Goal: Transaction & Acquisition: Book appointment/travel/reservation

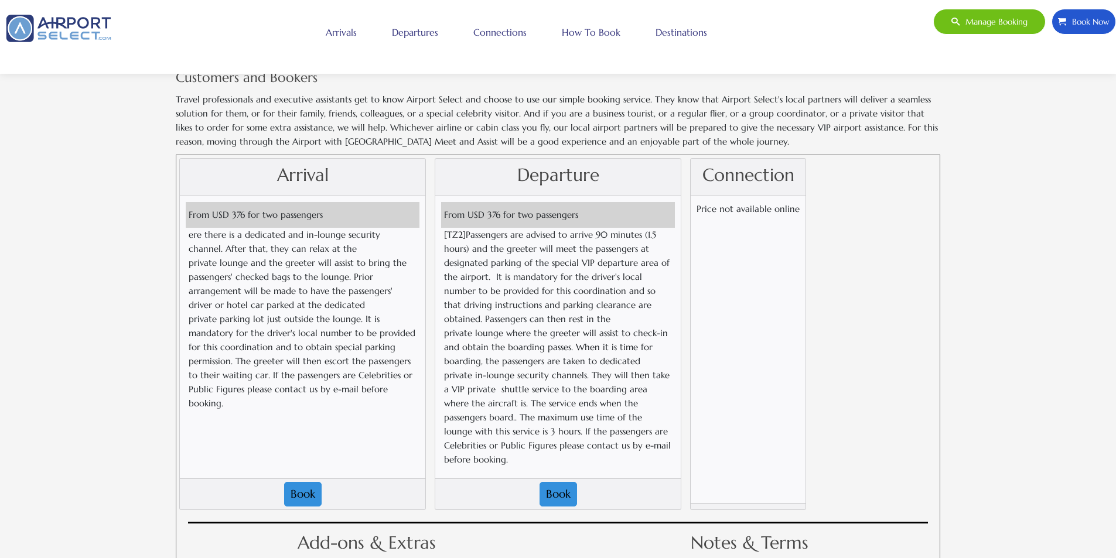
scroll to position [996, 0]
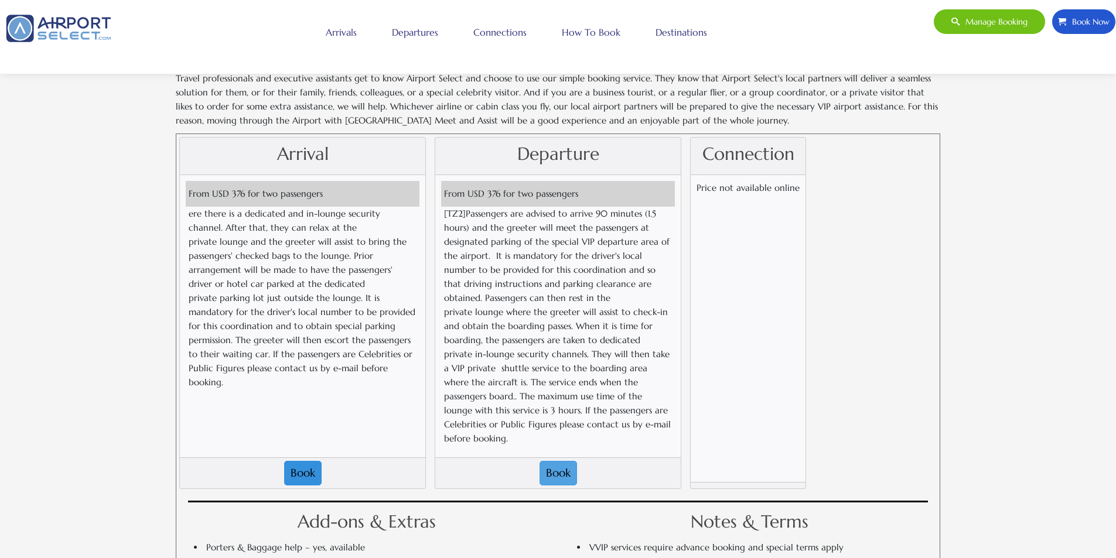
click at [562, 461] on button "Book" at bounding box center [558, 473] width 37 height 25
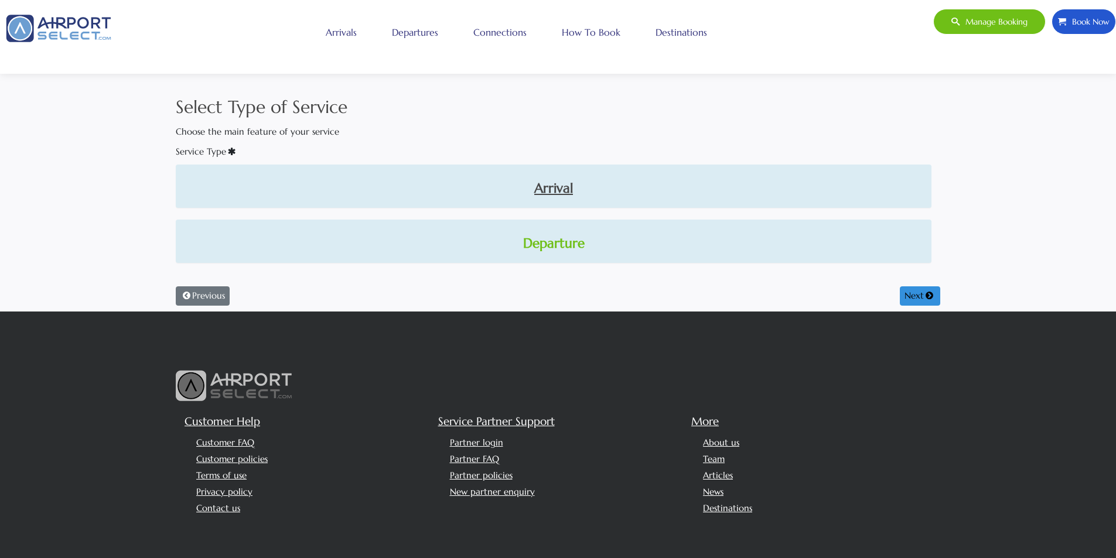
click at [570, 241] on link "Departure" at bounding box center [553, 244] width 737 height 20
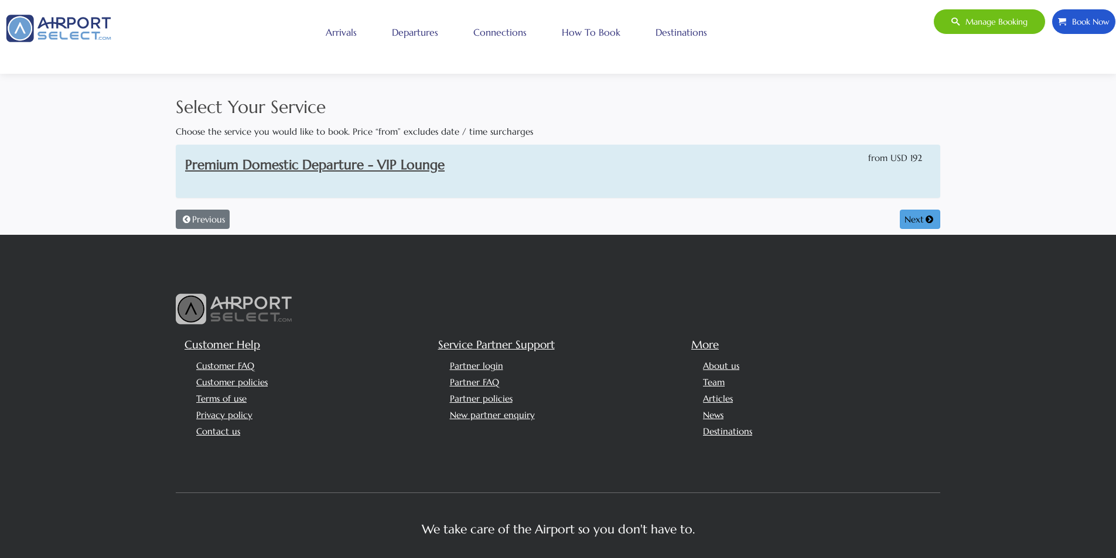
click at [927, 218] on icon at bounding box center [929, 219] width 11 height 9
select select "1"
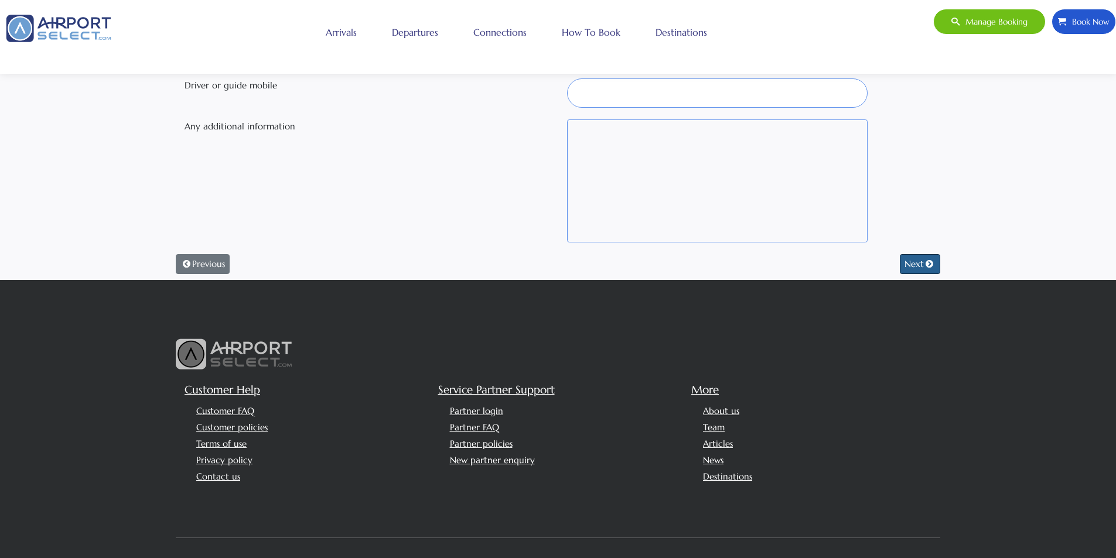
scroll to position [352, 0]
